Goal: Information Seeking & Learning: Learn about a topic

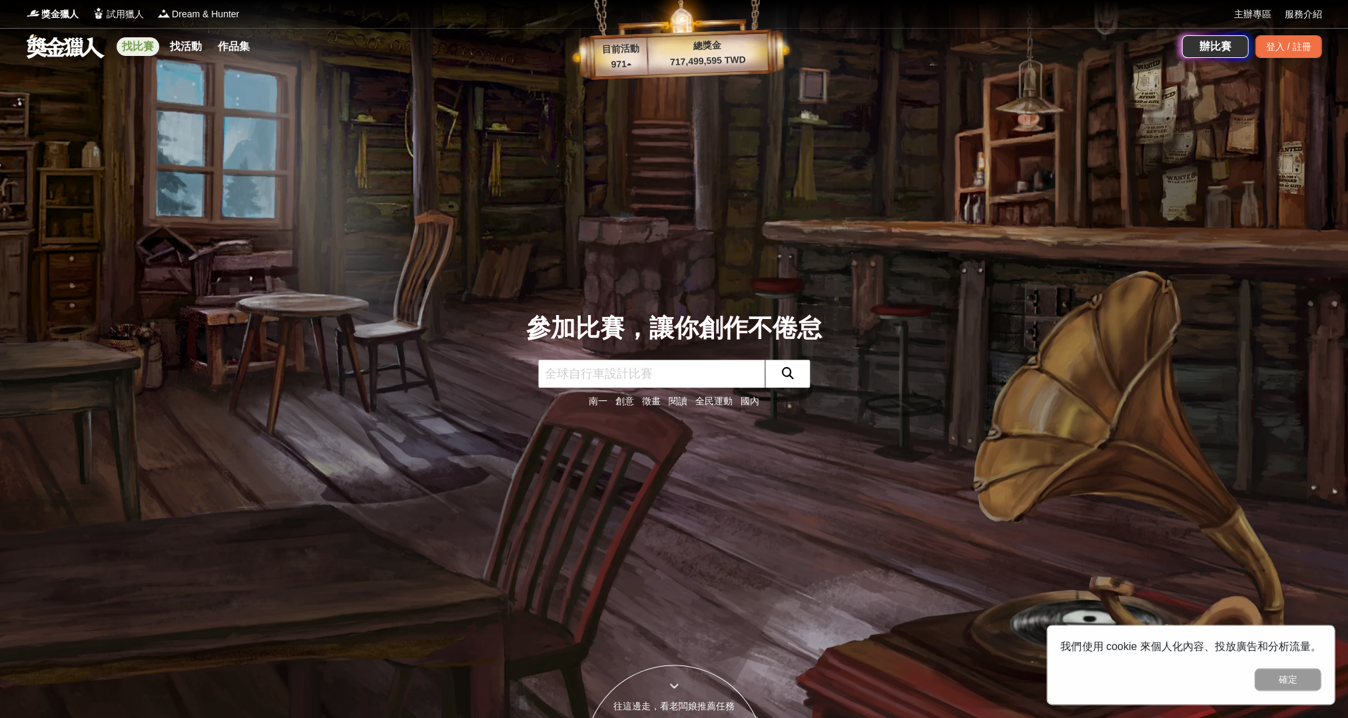
click at [144, 52] on link "找比賽" at bounding box center [138, 46] width 43 height 19
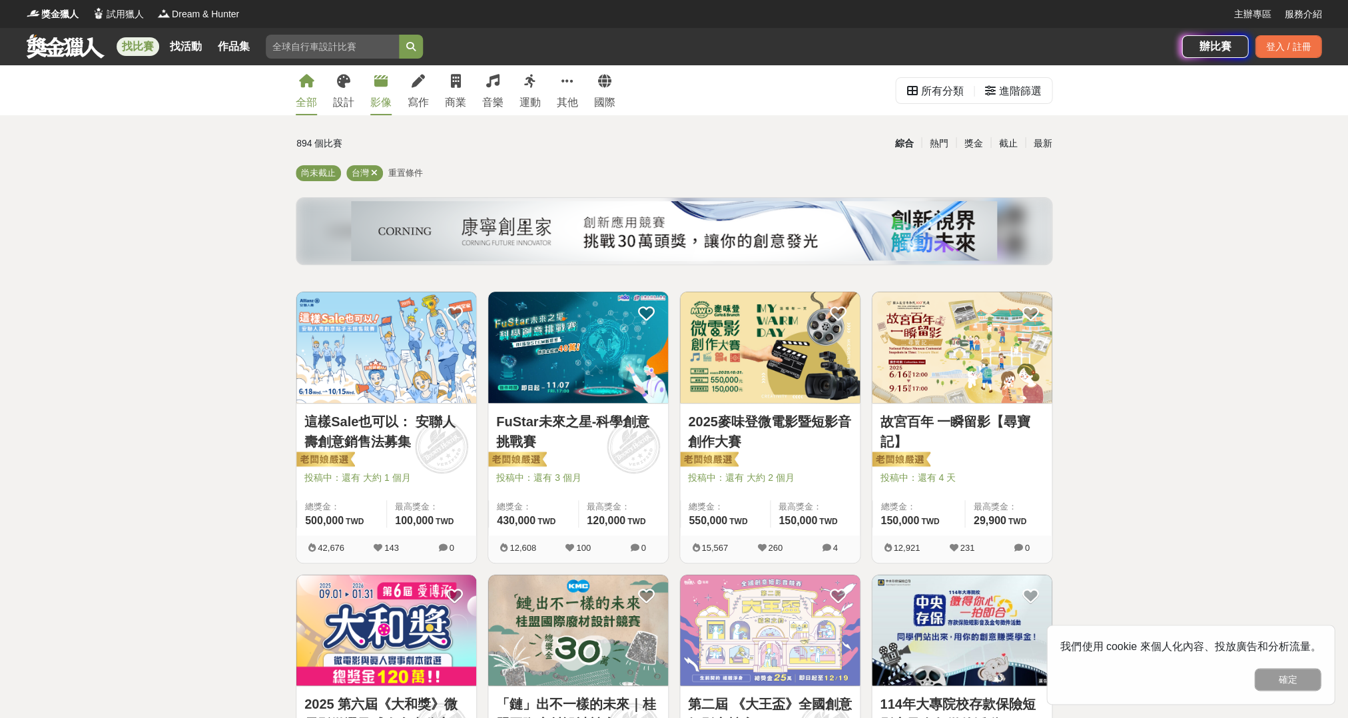
click at [381, 92] on link "影像" at bounding box center [380, 90] width 21 height 50
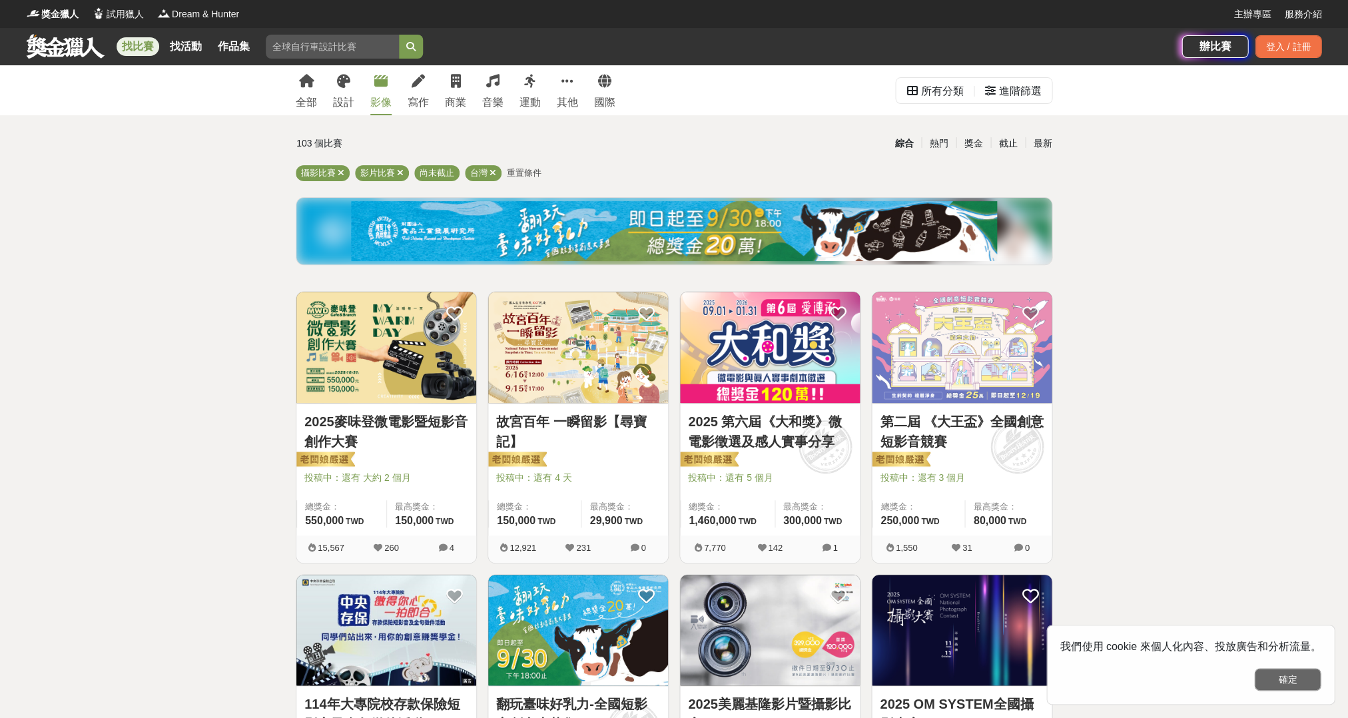
click at [1297, 678] on button "確定" at bounding box center [1287, 679] width 67 height 23
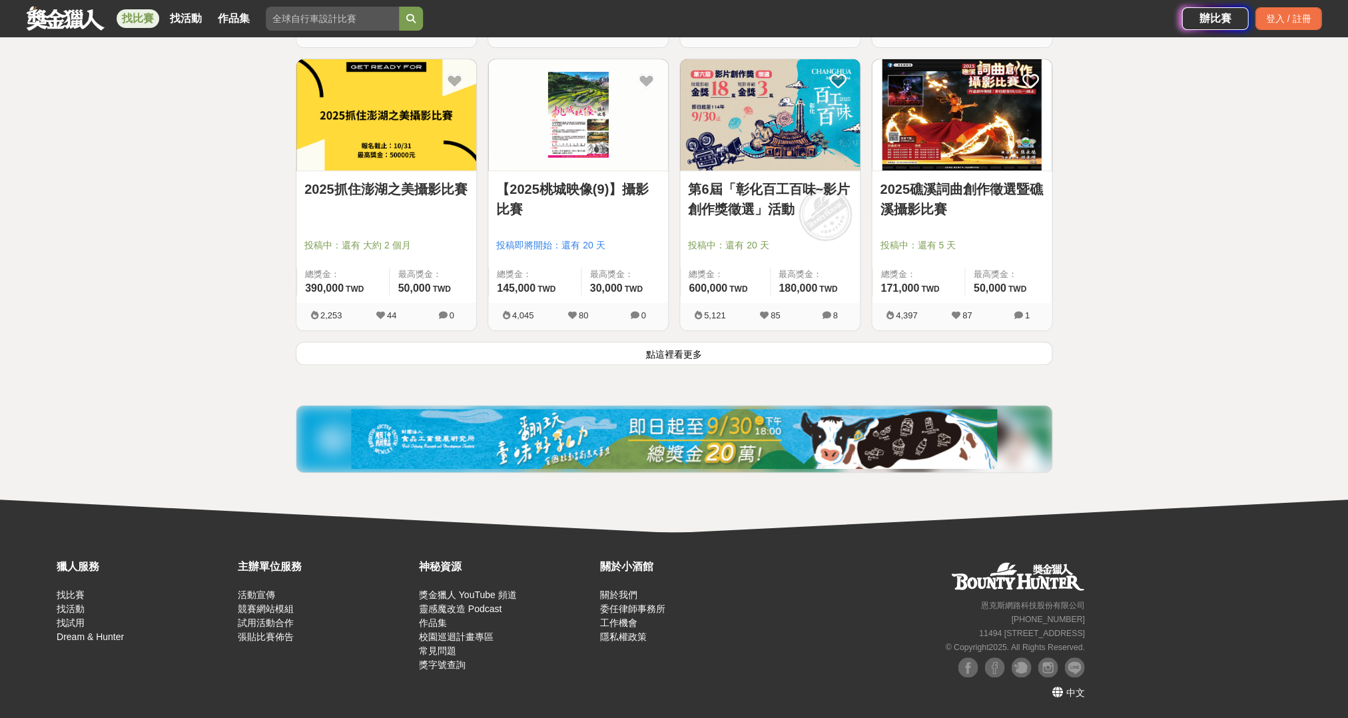
scroll to position [1644, 0]
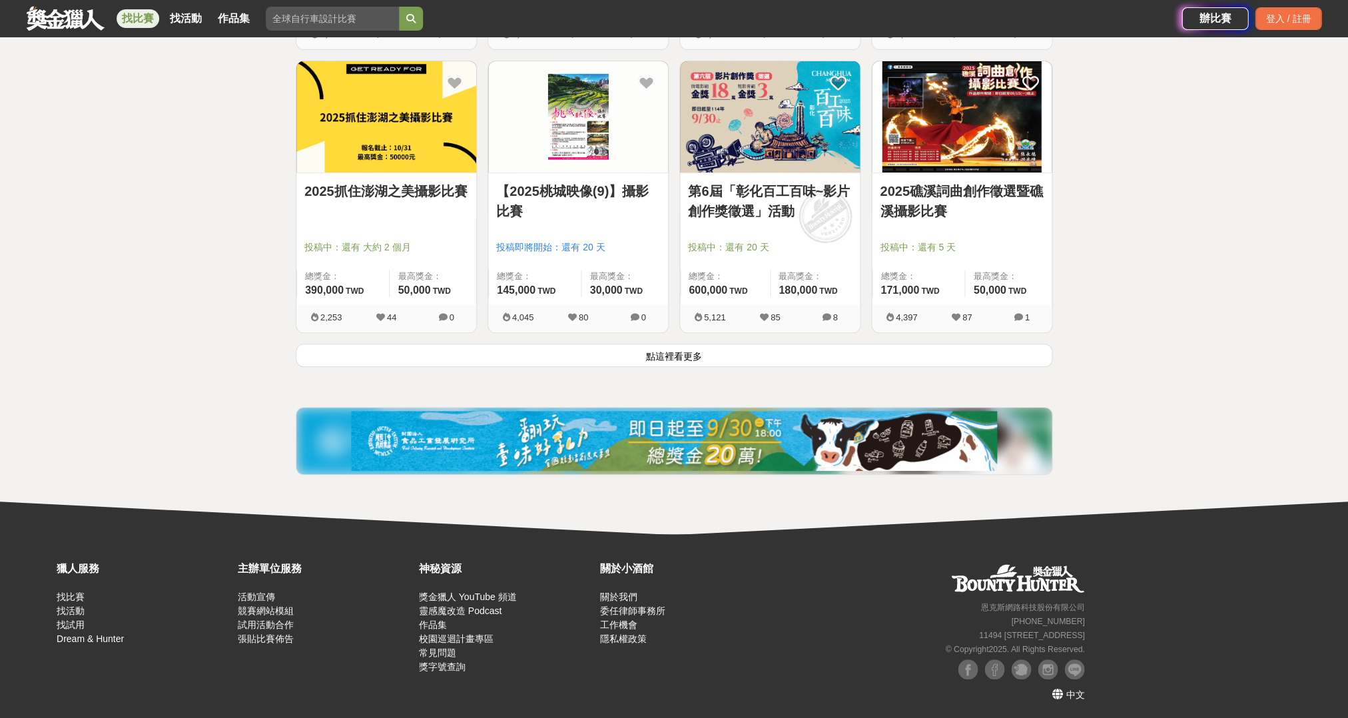
click at [655, 351] on button "點這裡看更多" at bounding box center [674, 355] width 757 height 23
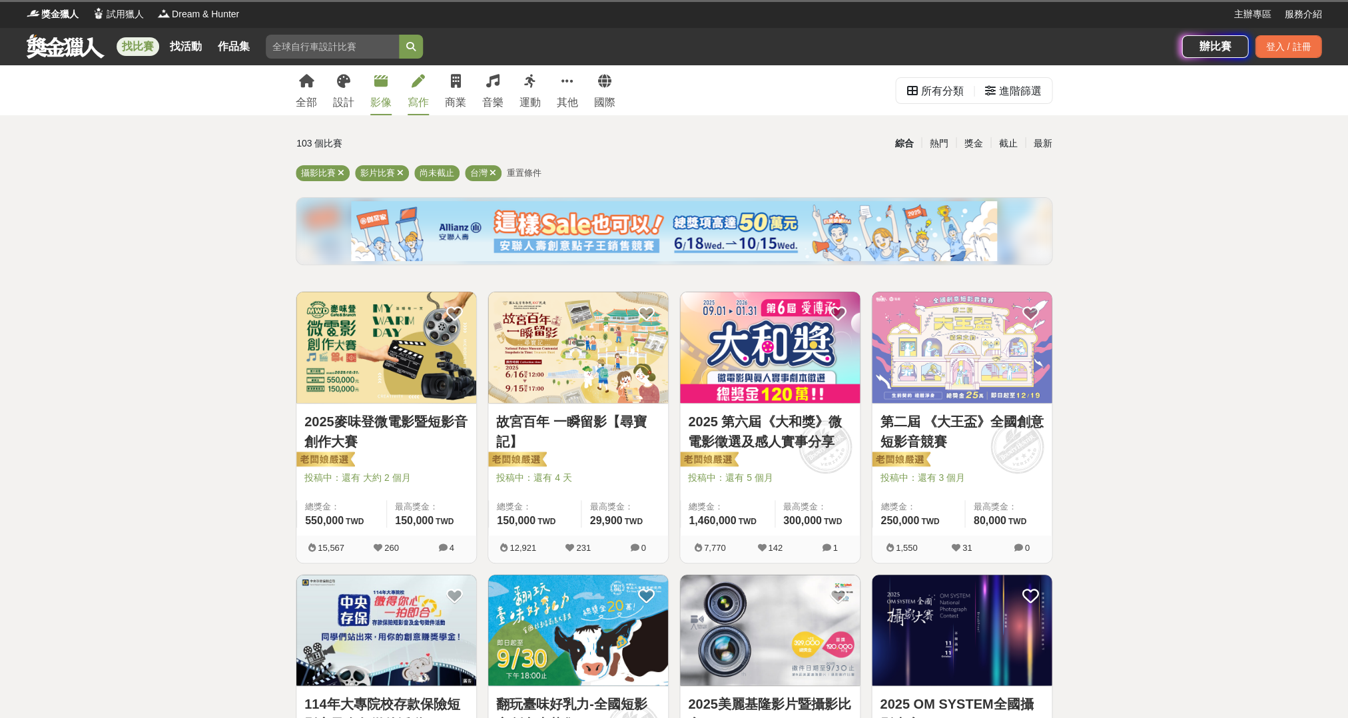
click at [418, 83] on icon at bounding box center [418, 81] width 13 height 13
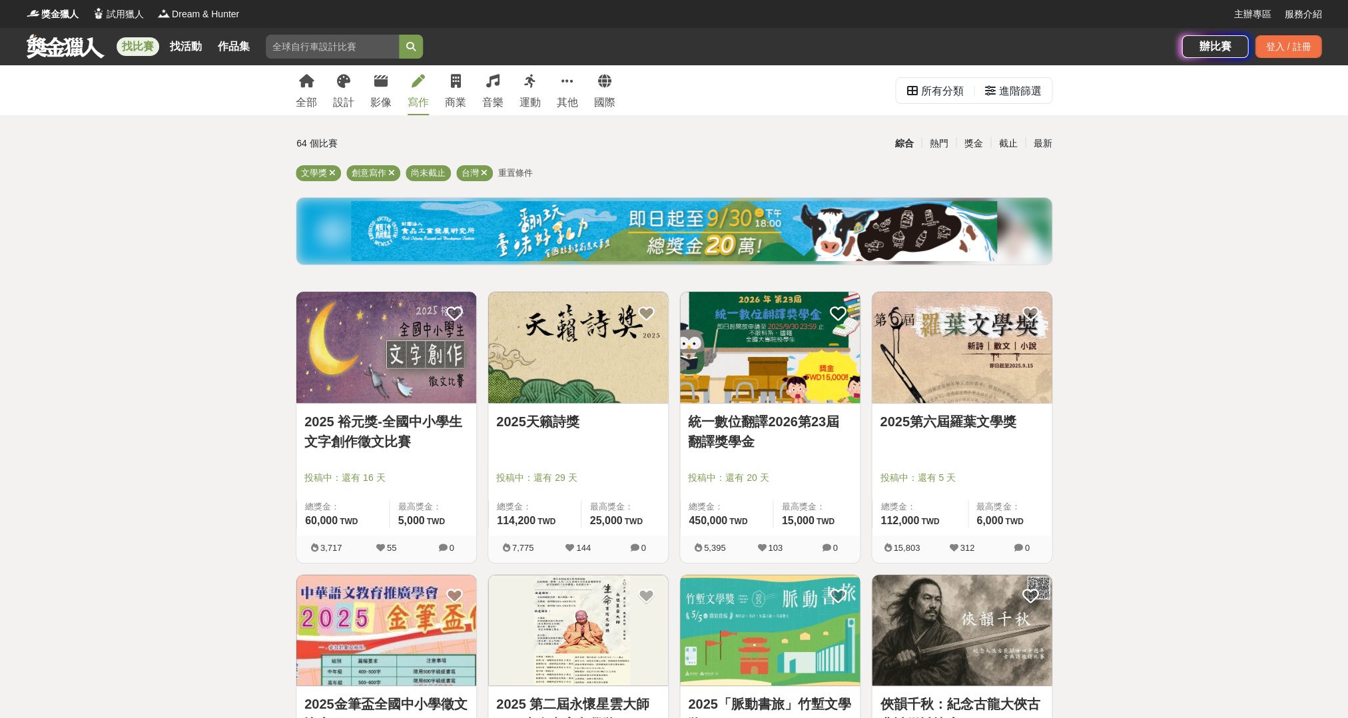
click at [514, 173] on span "重置條件" at bounding box center [515, 173] width 35 height 10
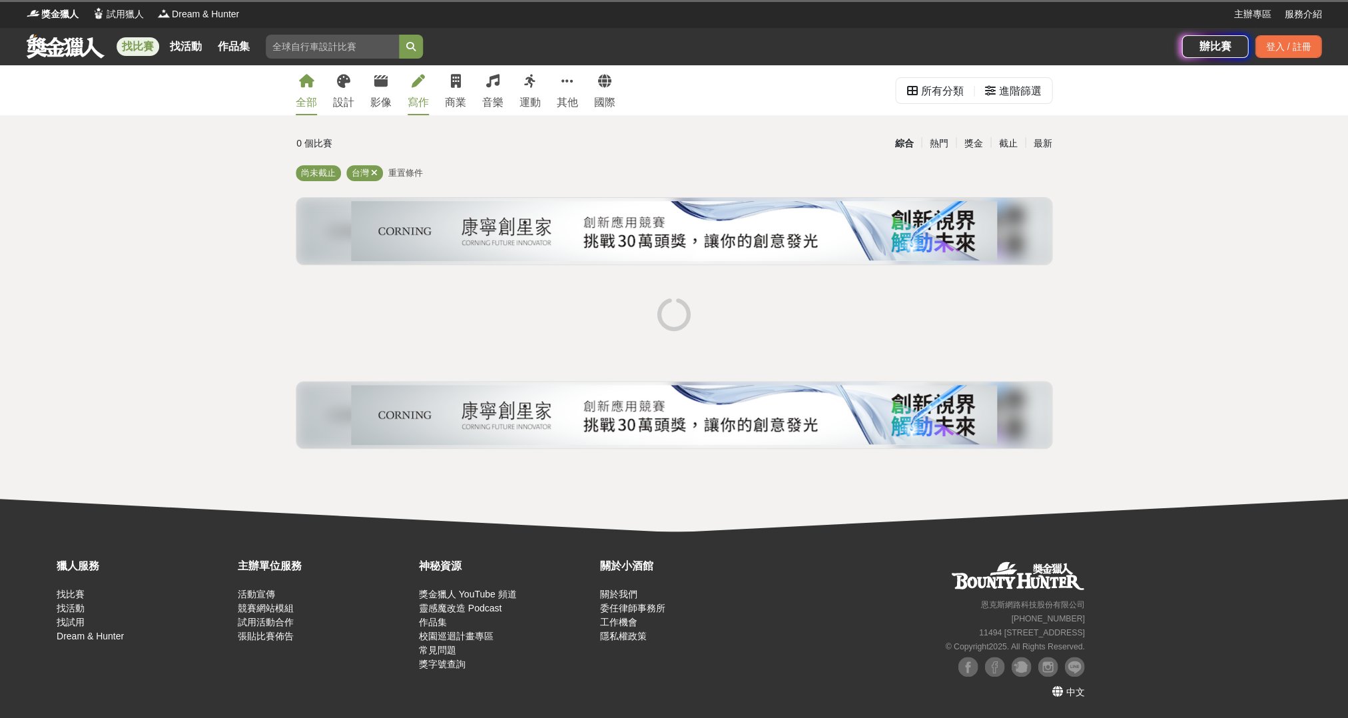
click at [415, 79] on icon at bounding box center [418, 81] width 13 height 13
